Goal: Task Accomplishment & Management: Manage account settings

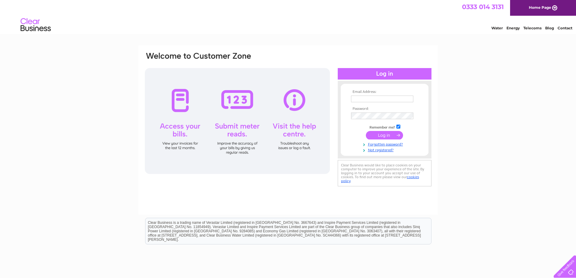
type input "ssj.office@yahoo.com"
click at [382, 134] on input "submit" at bounding box center [384, 135] width 37 height 8
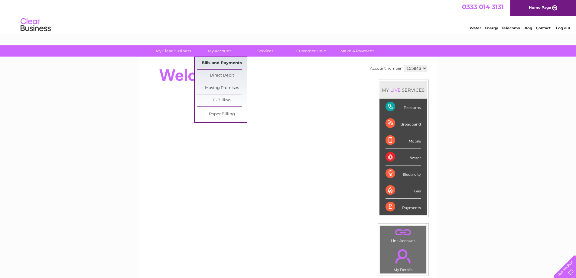
click at [221, 62] on link "Bills and Payments" at bounding box center [222, 63] width 50 height 12
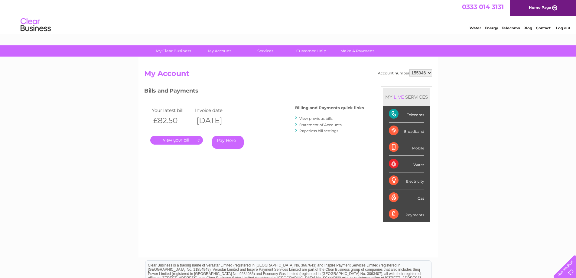
click at [186, 136] on link "." at bounding box center [176, 140] width 53 height 9
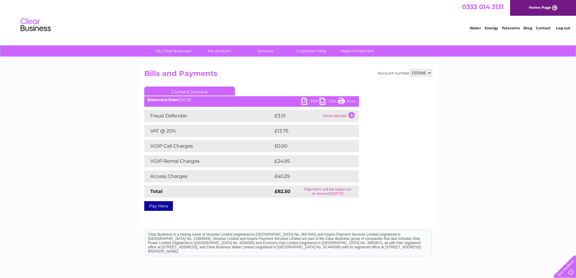
click at [305, 102] on link "PDF" at bounding box center [310, 102] width 18 height 9
click at [559, 29] on link "Log out" at bounding box center [563, 28] width 14 height 5
